Goal: Task Accomplishment & Management: Use online tool/utility

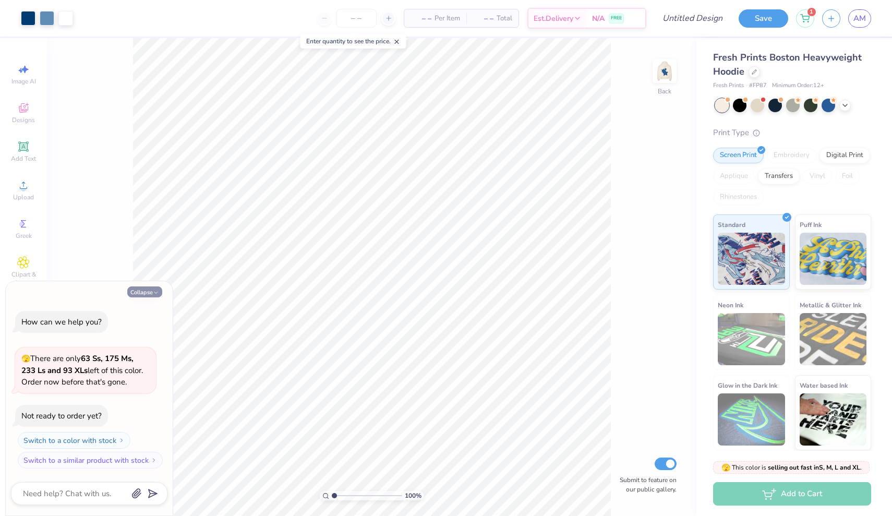
click at [151, 292] on button "Collapse" at bounding box center [144, 291] width 35 height 11
type textarea "x"
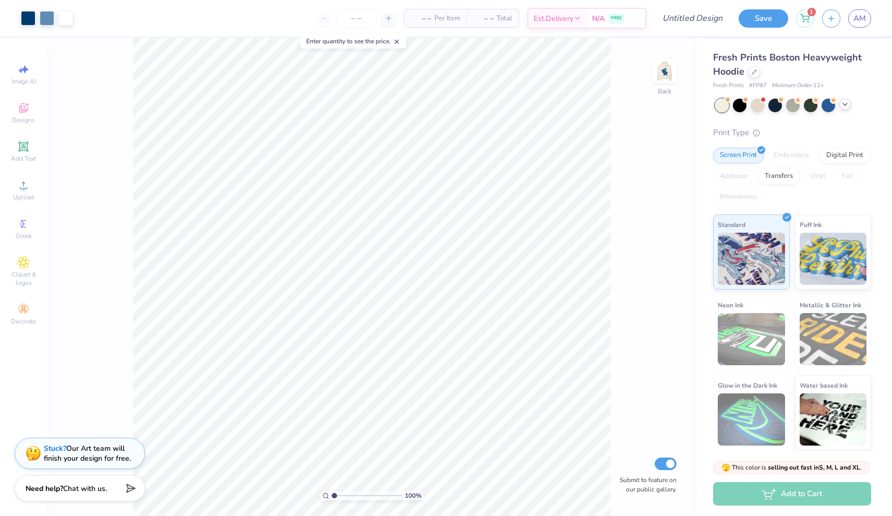
click at [845, 106] on icon at bounding box center [845, 104] width 8 height 8
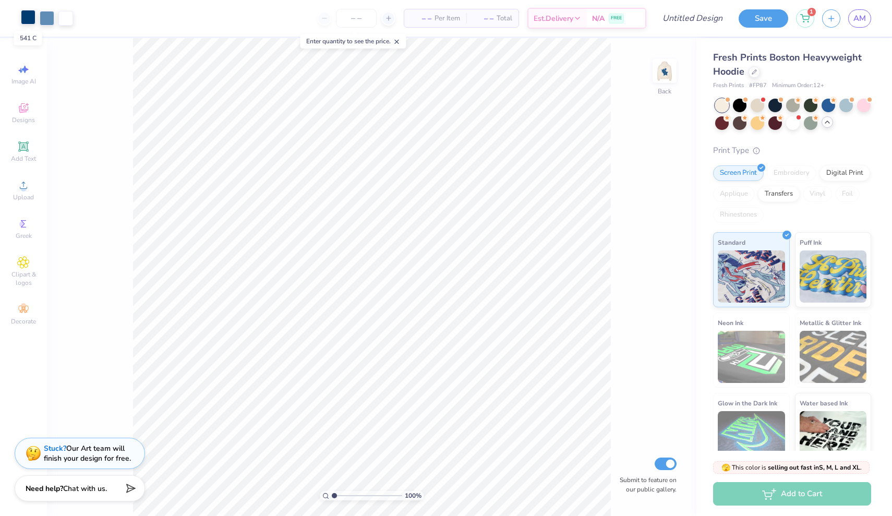
click at [26, 19] on div at bounding box center [28, 17] width 15 height 15
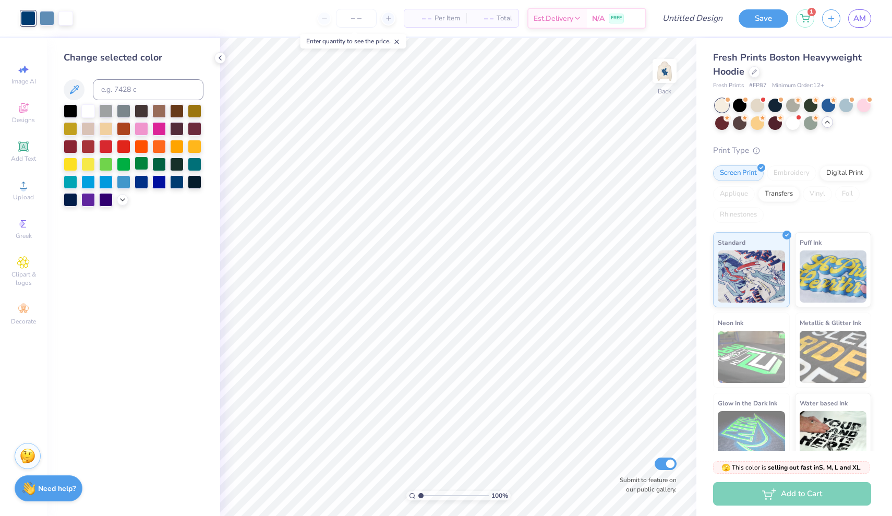
click at [137, 165] on div at bounding box center [142, 163] width 14 height 14
click at [158, 166] on div at bounding box center [159, 163] width 14 height 14
click at [46, 19] on div at bounding box center [47, 17] width 15 height 15
click at [141, 166] on div at bounding box center [142, 163] width 14 height 14
click at [121, 165] on div at bounding box center [124, 163] width 14 height 14
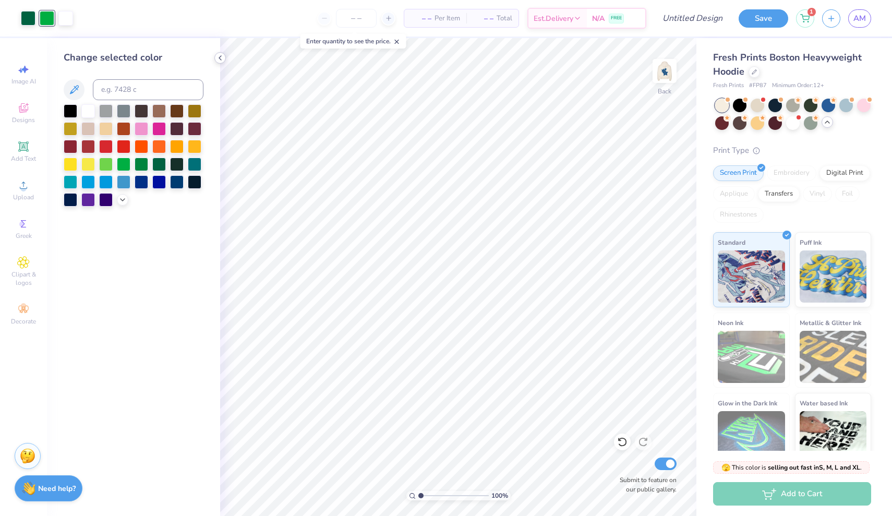
click at [222, 58] on icon at bounding box center [220, 58] width 8 height 8
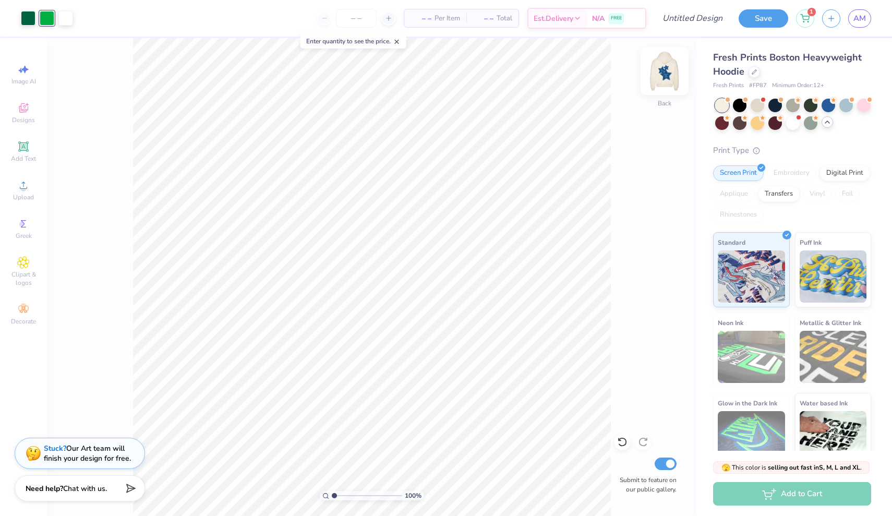
click at [663, 70] on img at bounding box center [665, 71] width 42 height 42
type input "6.04"
click at [67, 17] on div at bounding box center [65, 17] width 15 height 15
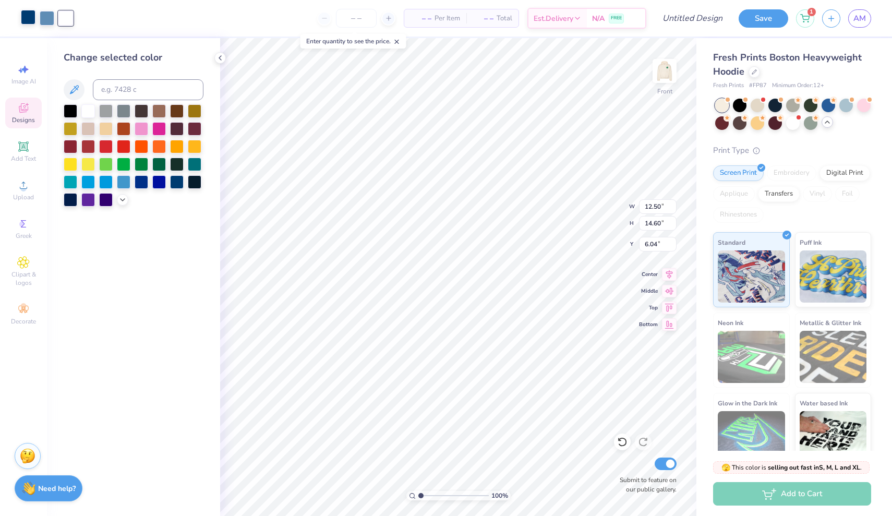
click at [22, 17] on div at bounding box center [28, 17] width 15 height 15
click at [156, 163] on div at bounding box center [159, 163] width 14 height 14
click at [43, 17] on div at bounding box center [47, 17] width 15 height 15
click at [125, 164] on div at bounding box center [124, 163] width 14 height 14
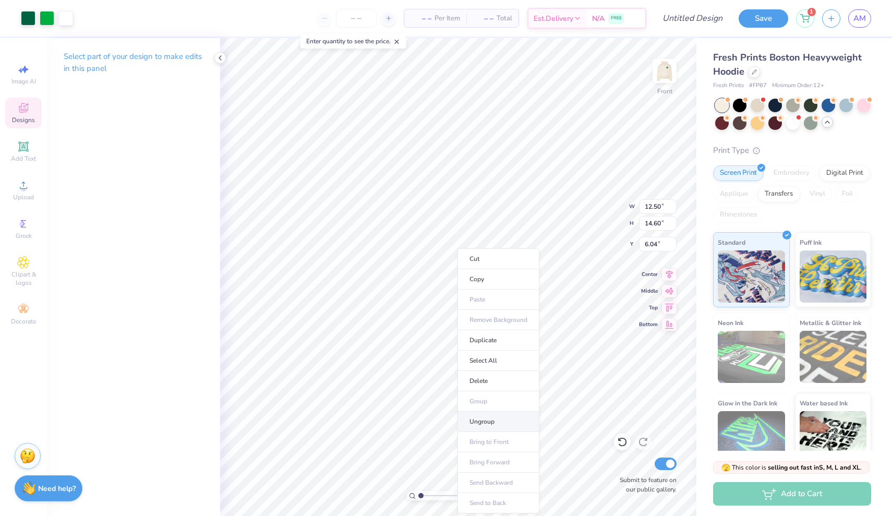
click at [474, 420] on li "Ungroup" at bounding box center [498, 421] width 82 height 20
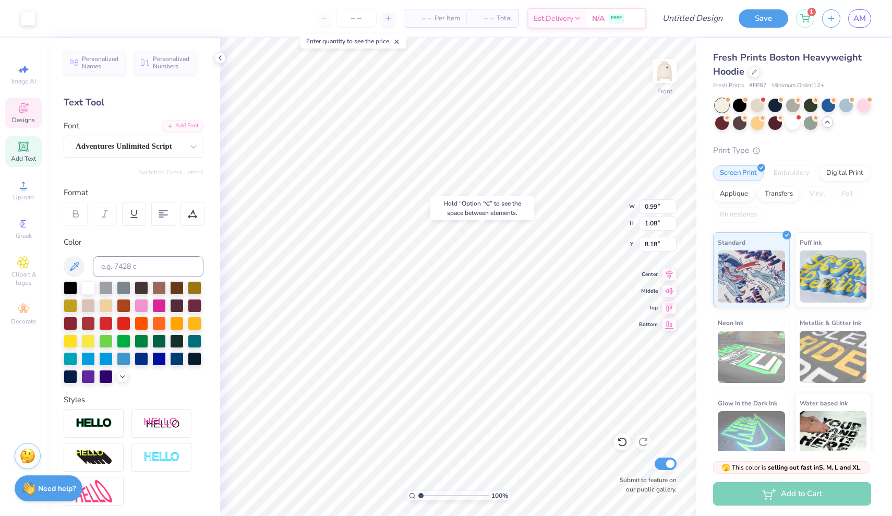
type input "7.98"
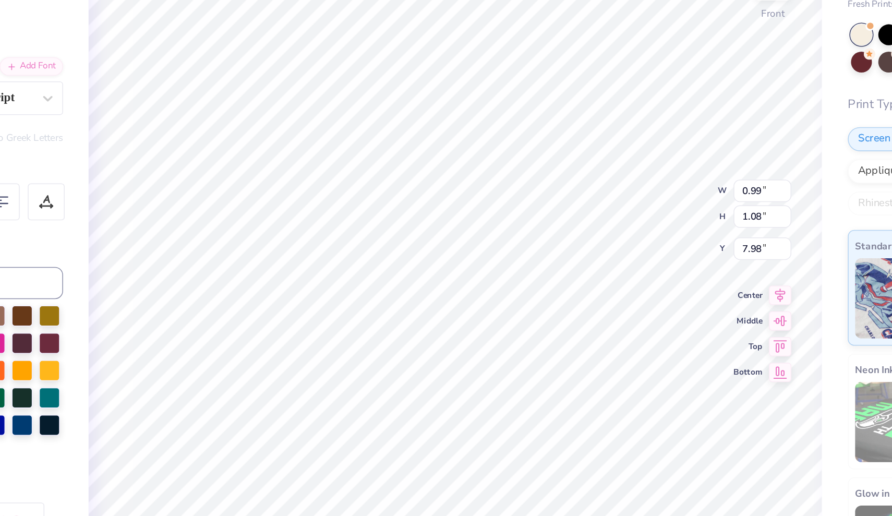
type input "1.00"
type input "1.07"
type input "0.99"
type input "1.08"
type textarea "26"
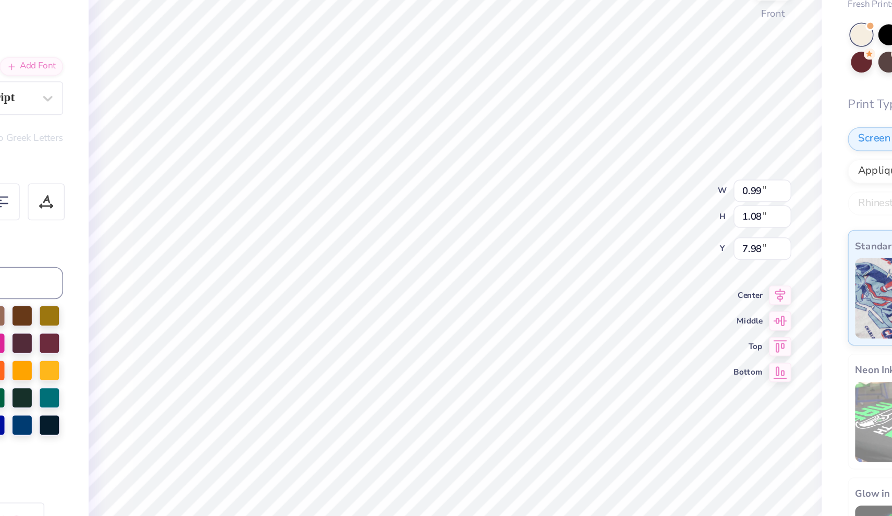
type input "1.00"
type input "1.07"
type textarea "20"
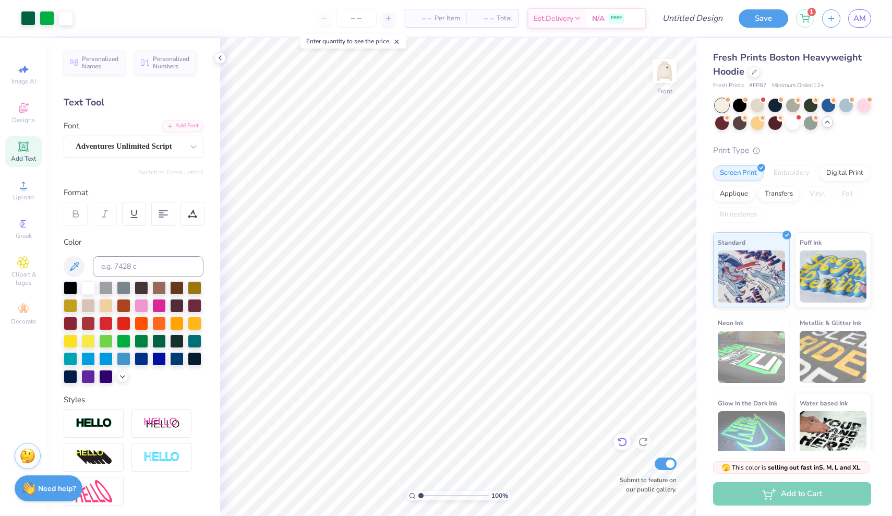
click at [621, 444] on icon at bounding box center [622, 441] width 10 height 10
click at [642, 443] on icon at bounding box center [643, 441] width 10 height 10
type input "4.58"
type input "1.74"
type input "14.11"
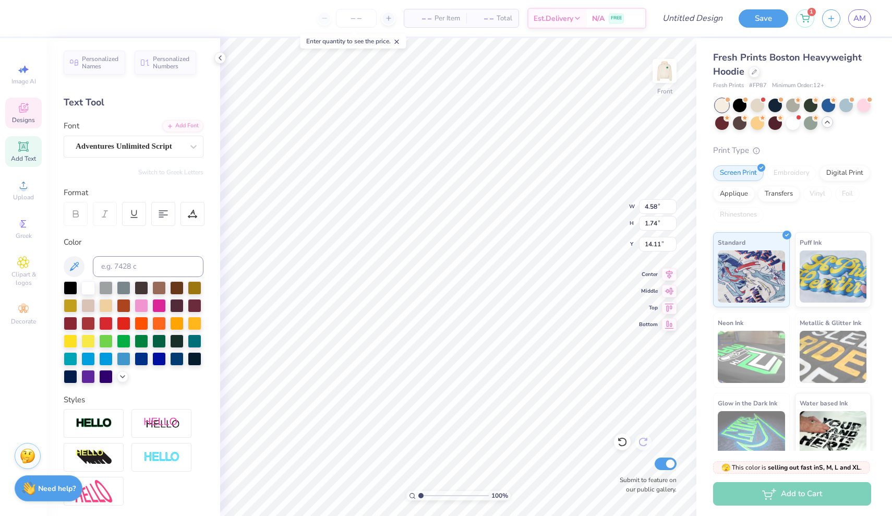
type textarea "Super"
type input "2.01"
type input "1.05"
type input "15.64"
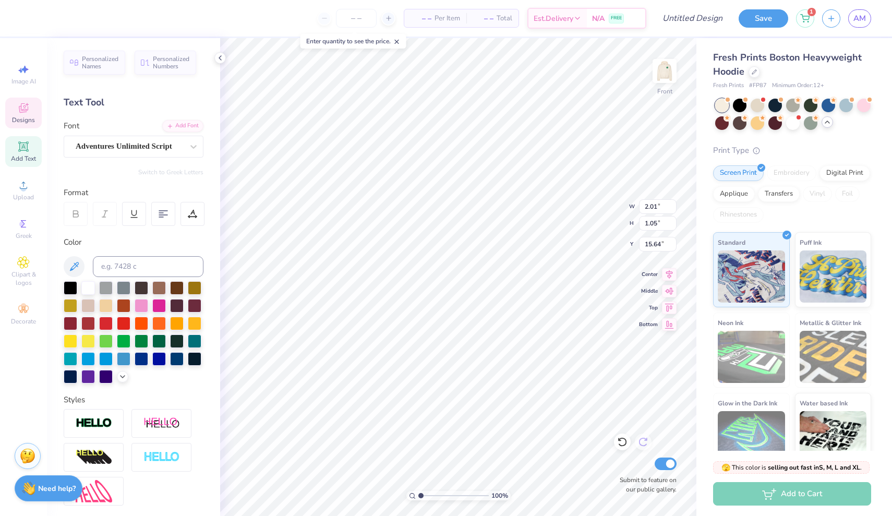
type textarea "s"
type textarea "Seniors"
type input "10.58"
type input "10.32"
type input "10.22"
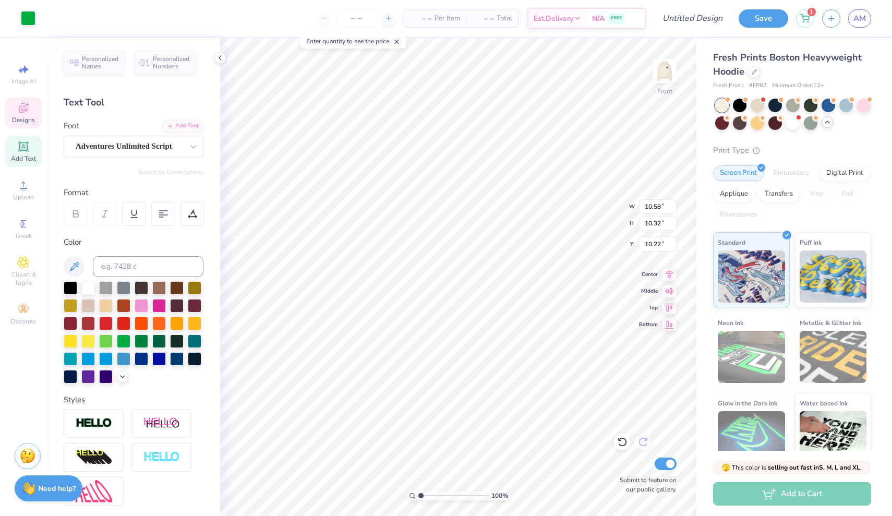
type input "10.78"
type input "10.51"
type input "10.13"
type input "2.68"
type input "0.79"
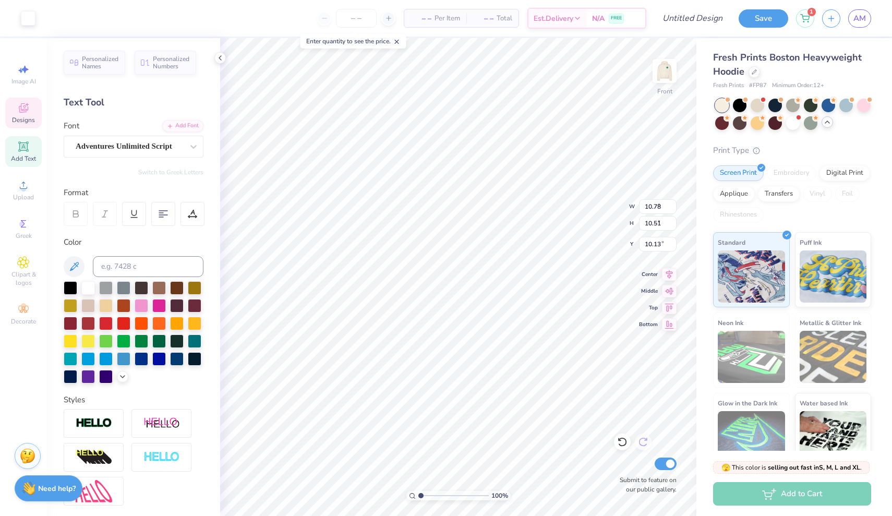
type input "16.97"
type input "15.79"
type input "5.56"
type input "1.48"
type input "15.79"
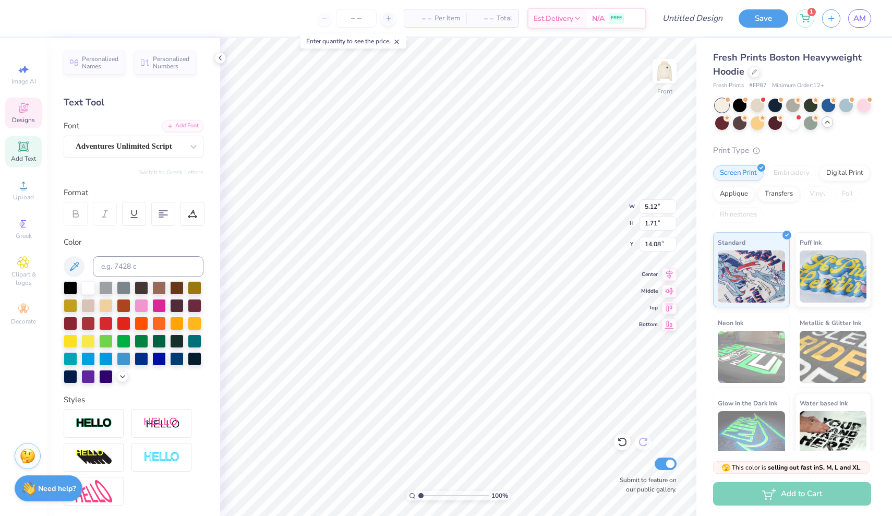
type input "13.89"
type input "10.58"
type input "10.32"
type input "10.22"
type input "2.37"
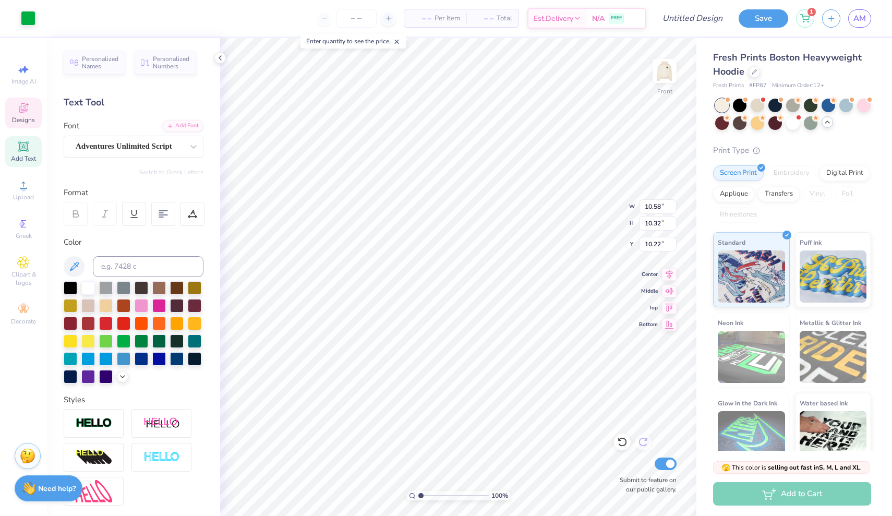
type input "1.03"
type input "11.31"
type textarea "Slogan"
type input "2.37"
type input "1.03"
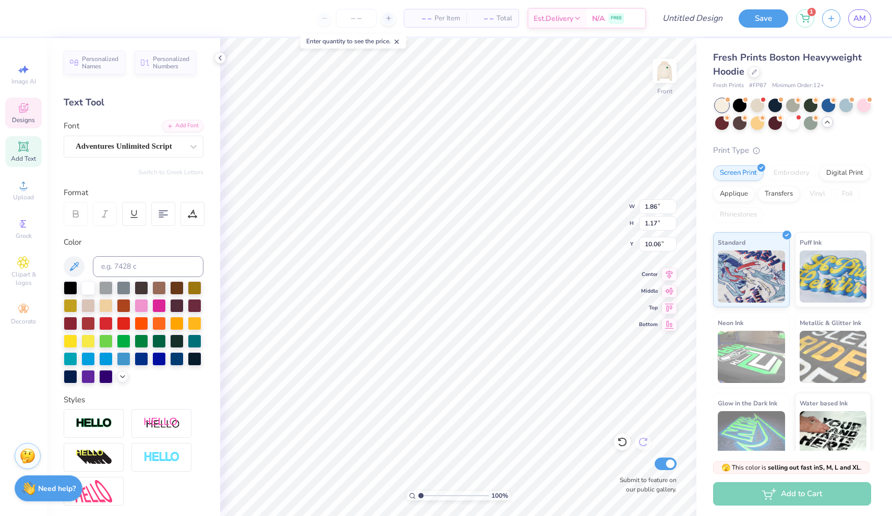
type input "11.31"
type textarea "..."
type input "10.22"
click at [662, 70] on img at bounding box center [665, 71] width 42 height 42
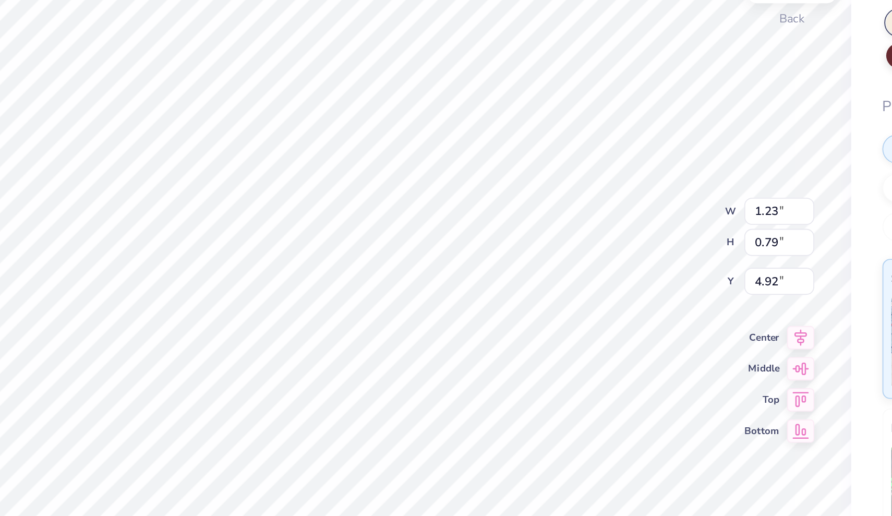
type textarea "seniors"
type input "0.96"
type input "0.58"
type input "4.59"
type textarea "a"
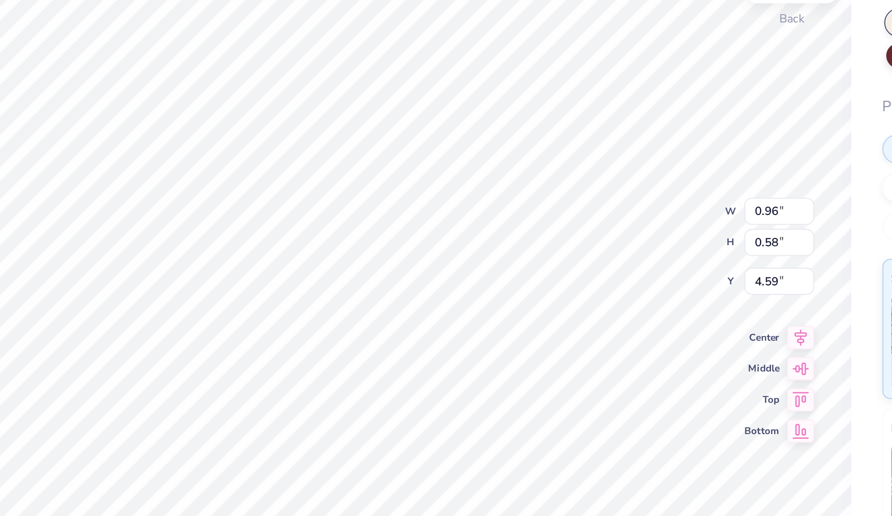
type textarea "super"
type input "4.58"
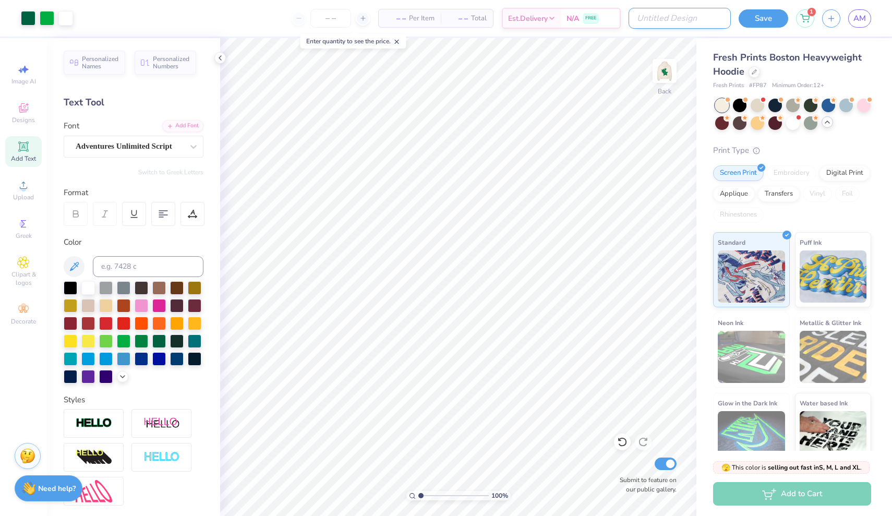
click at [676, 14] on input "Design Title" at bounding box center [679, 18] width 102 height 21
type input "Sweatshirt"
click at [770, 21] on button "Save" at bounding box center [763, 17] width 50 height 18
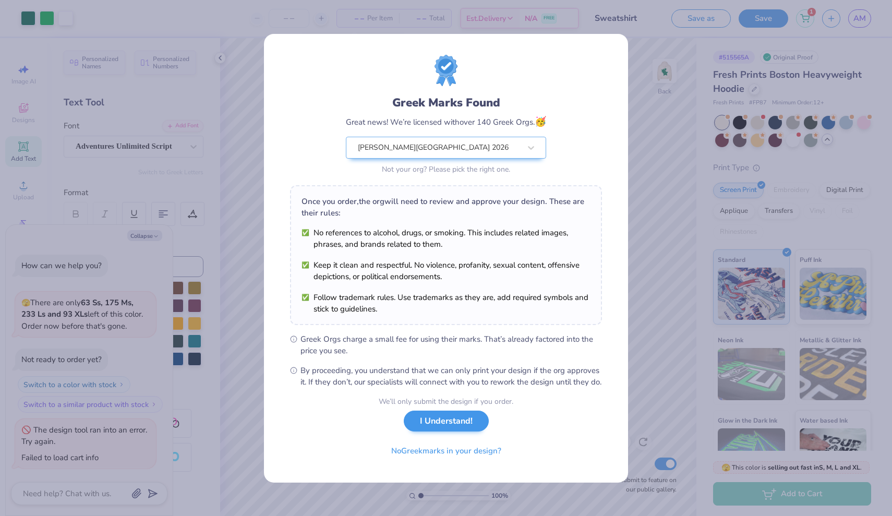
click at [439, 430] on button "I Understand!" at bounding box center [446, 420] width 85 height 21
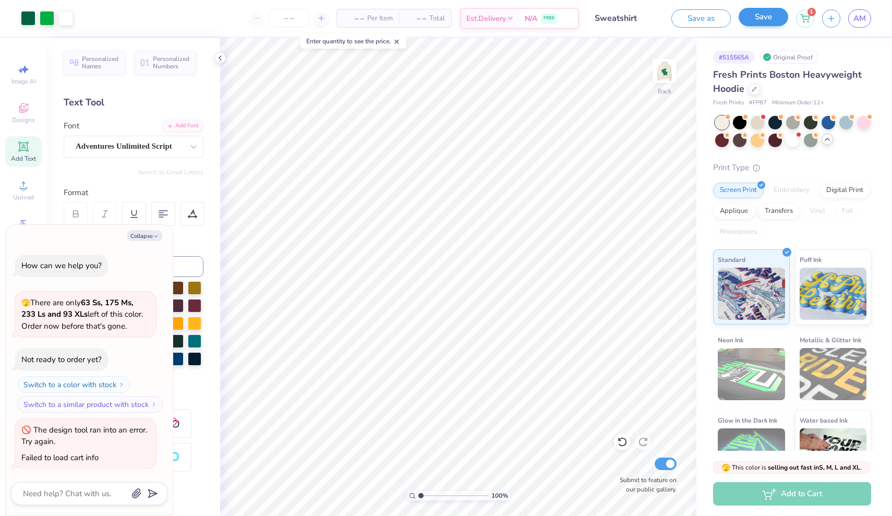
click at [753, 23] on button "Save" at bounding box center [763, 17] width 50 height 18
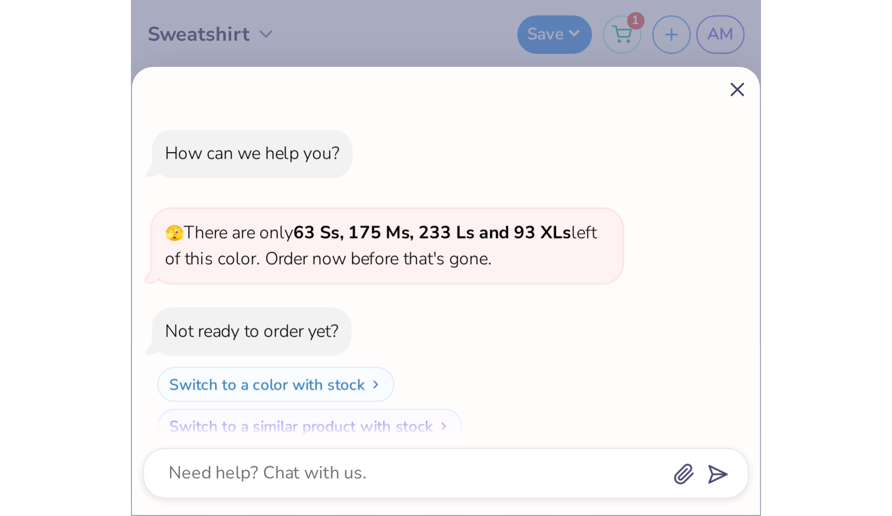
scroll to position [57, 0]
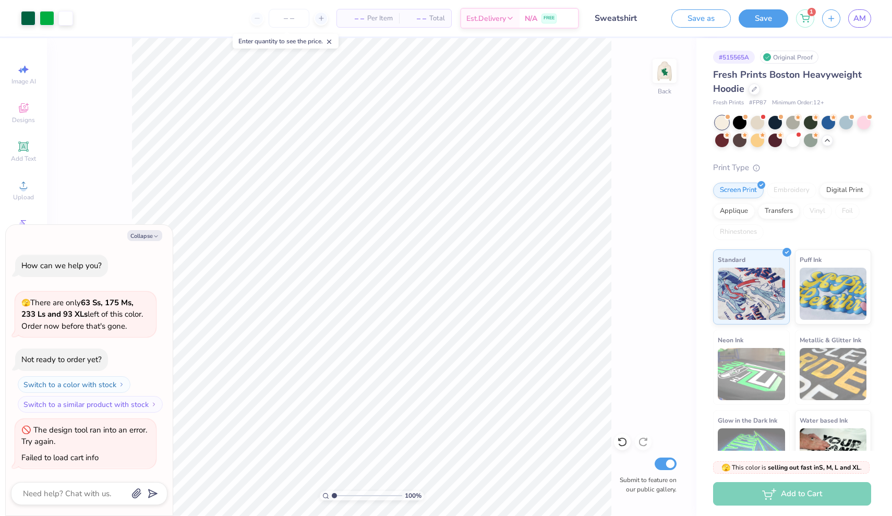
click at [95, 437] on div "The design tool ran into an error. Try again." at bounding box center [85, 435] width 128 height 23
click at [92, 433] on div "The design tool ran into an error. Try again." at bounding box center [84, 435] width 126 height 22
click at [762, 28] on div "Save as Save 1 AM" at bounding box center [781, 18] width 221 height 37
click at [763, 20] on button "Save" at bounding box center [763, 17] width 50 height 18
type textarea "x"
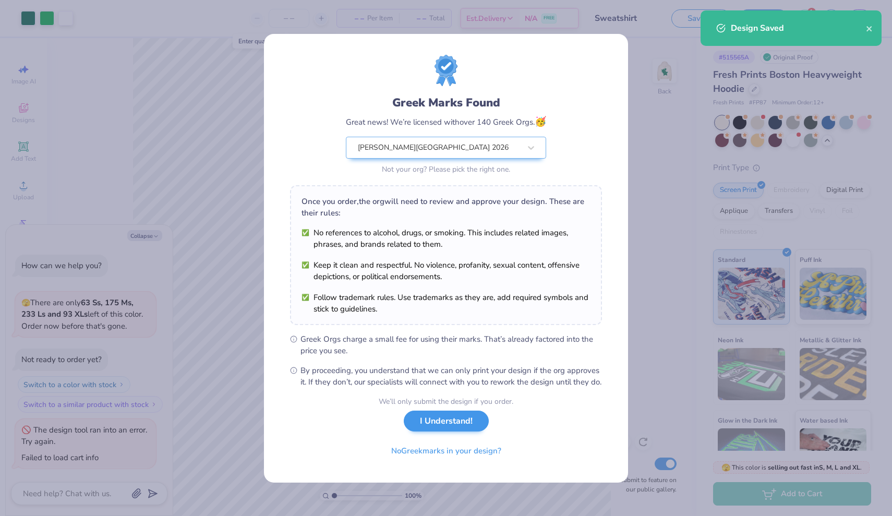
click at [453, 431] on button "I Understand!" at bounding box center [446, 420] width 85 height 21
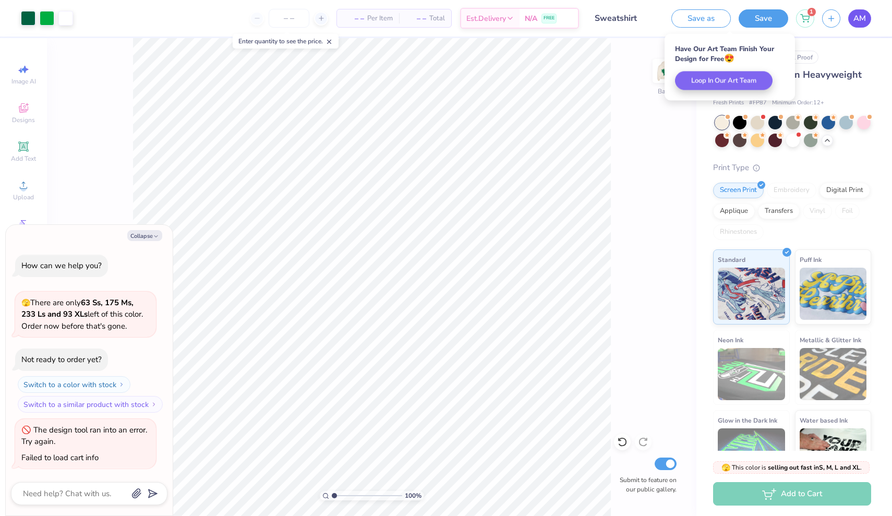
click at [858, 23] on span "AM" at bounding box center [859, 19] width 13 height 12
